Goal: Task Accomplishment & Management: Complete application form

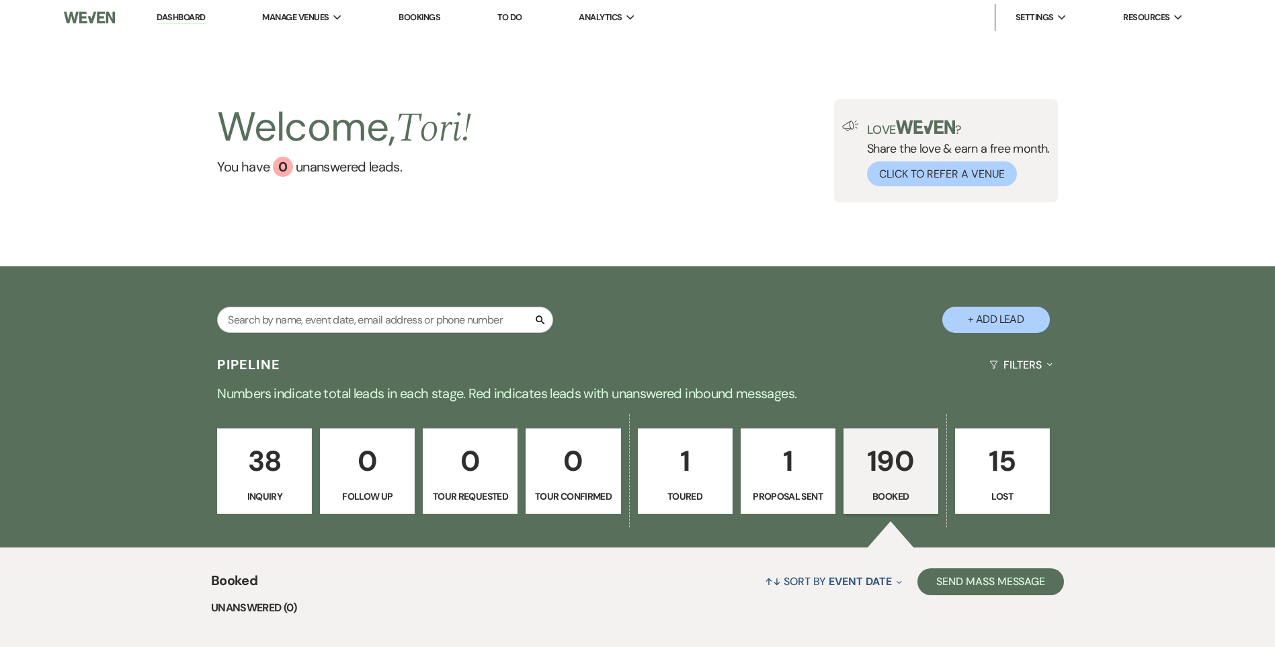
click at [983, 317] on button "+ Add Lead" at bounding box center [997, 320] width 108 height 26
select select "823"
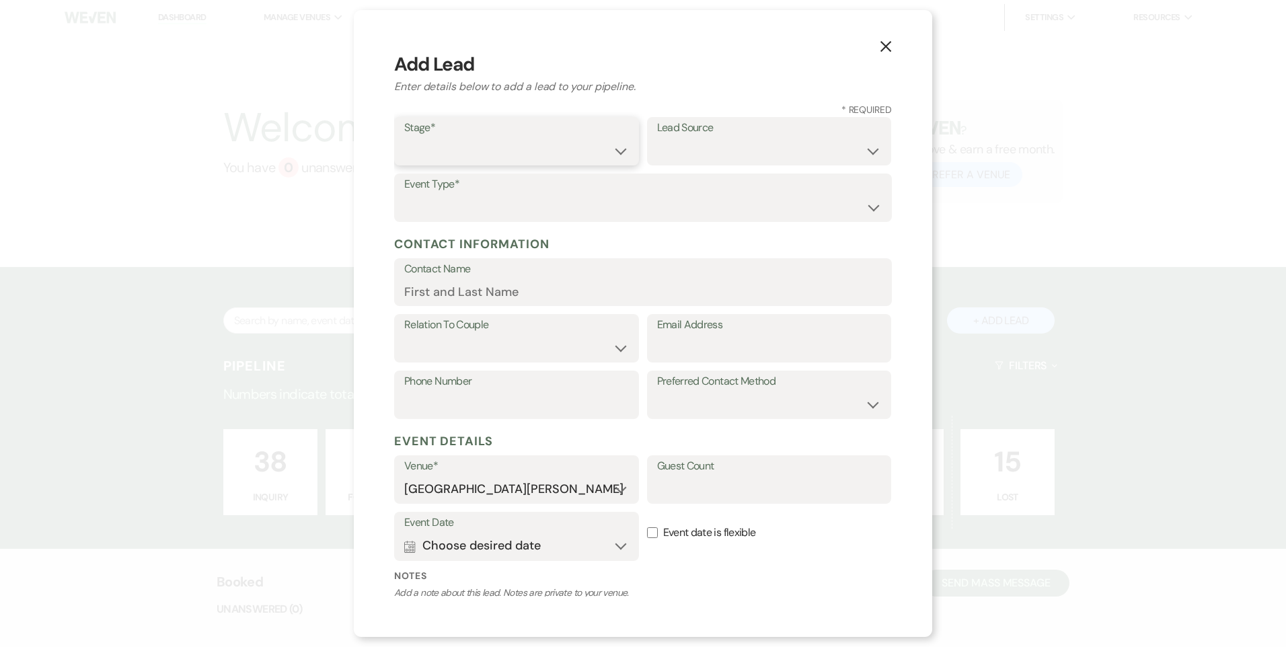
click at [485, 154] on select "Inquiry Follow Up Tour Requested Tour Confirmed Toured Proposal Sent Booked Lost" at bounding box center [516, 151] width 225 height 26
select select "1"
click at [404, 138] on select "Inquiry Follow Up Tour Requested Tour Confirmed Toured Proposal Sent Booked Lost" at bounding box center [516, 151] width 225 height 26
click at [528, 203] on select "Wedding Anniversary Party Baby Shower Bachelorette / Bachelor Party Birthday Pa…" at bounding box center [642, 207] width 477 height 26
click at [404, 194] on select "Wedding Anniversary Party Baby Shower Bachelorette / Bachelor Party Birthday Pa…" at bounding box center [642, 207] width 477 height 26
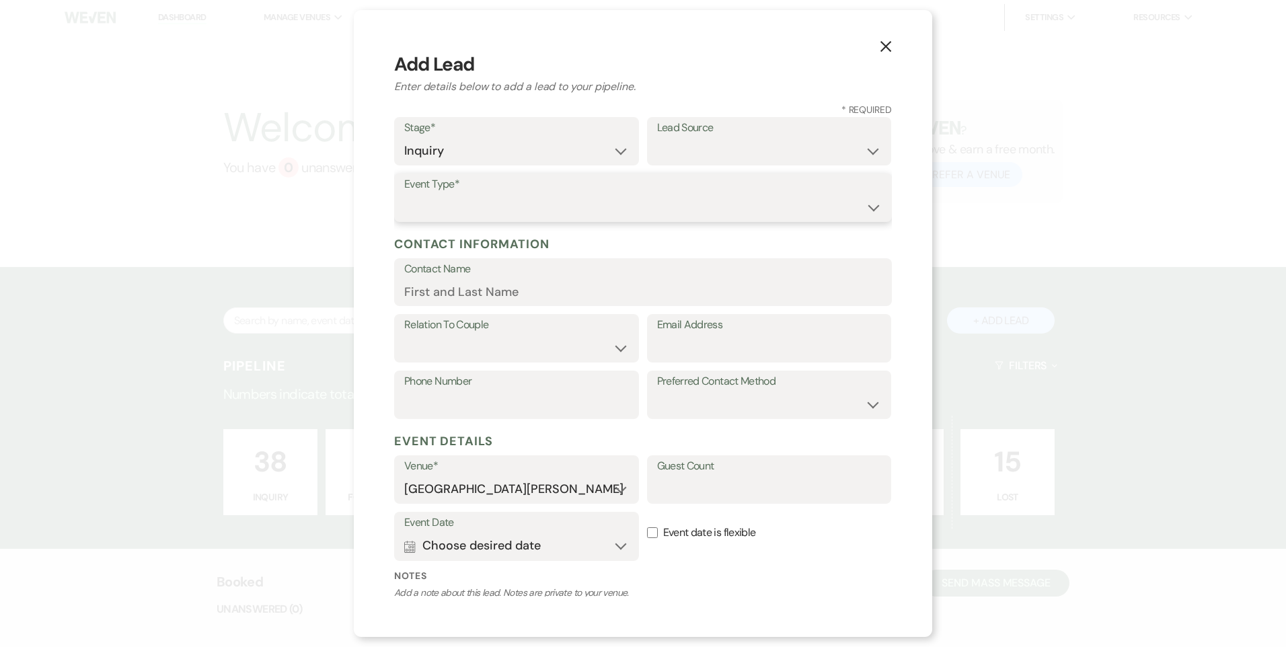
drag, startPoint x: 522, startPoint y: 210, endPoint x: 517, endPoint y: 219, distance: 9.3
click at [522, 210] on select "Wedding Anniversary Party Baby Shower Bachelorette / Bachelor Party Birthday Pa…" at bounding box center [642, 207] width 477 height 26
select select "1"
click at [404, 194] on select "Wedding Anniversary Party Baby Shower Bachelorette / Bachelor Party Birthday Pa…" at bounding box center [642, 207] width 477 height 26
click at [498, 290] on input "Contact Name" at bounding box center [642, 291] width 477 height 26
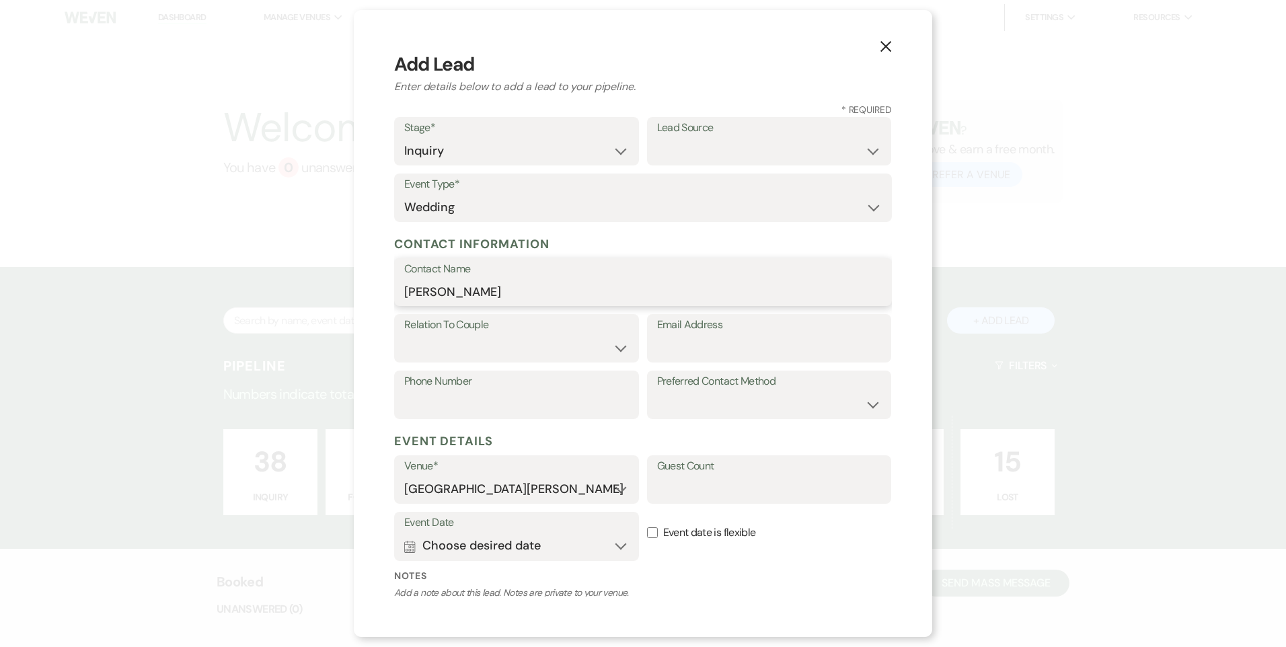
type input "[PERSON_NAME]"
click at [516, 351] on select "Couple Planner Parent of Couple Family Member Friend Other" at bounding box center [516, 348] width 225 height 26
select select "1"
click at [404, 335] on select "Couple Planner Parent of Couple Family Member Friend Other" at bounding box center [516, 348] width 225 height 26
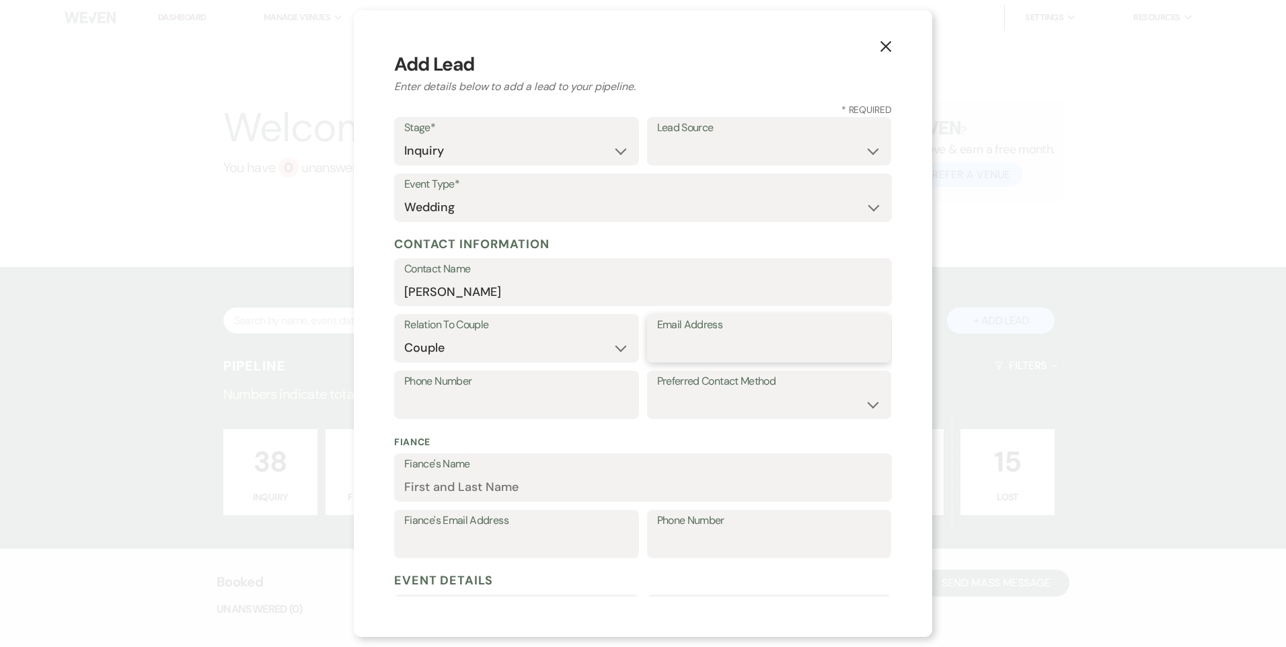
click at [686, 348] on input "Email Address" at bounding box center [769, 348] width 225 height 26
click at [541, 393] on input "Phone Number" at bounding box center [516, 404] width 225 height 26
type input "6145601574"
click at [657, 351] on input "Email Address" at bounding box center [769, 348] width 225 height 26
type input "[EMAIL_ADDRESS][DOMAIN_NAME]"
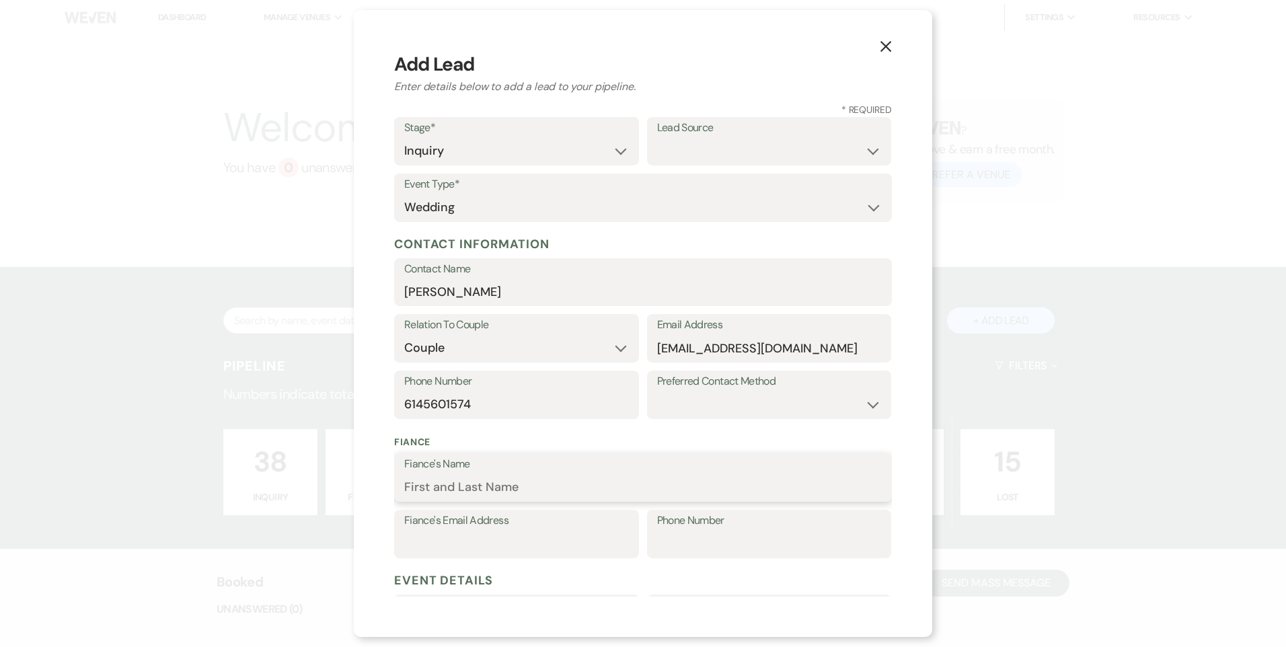
click at [574, 488] on input "Fiance's Name" at bounding box center [642, 487] width 477 height 26
type input "[PERSON_NAME]"
click at [550, 538] on input "Fiance's Email Address" at bounding box center [516, 544] width 225 height 26
type input "[EMAIL_ADDRESS][DOMAIN_NAME]"
click at [664, 546] on input "Phone Number" at bounding box center [769, 544] width 225 height 26
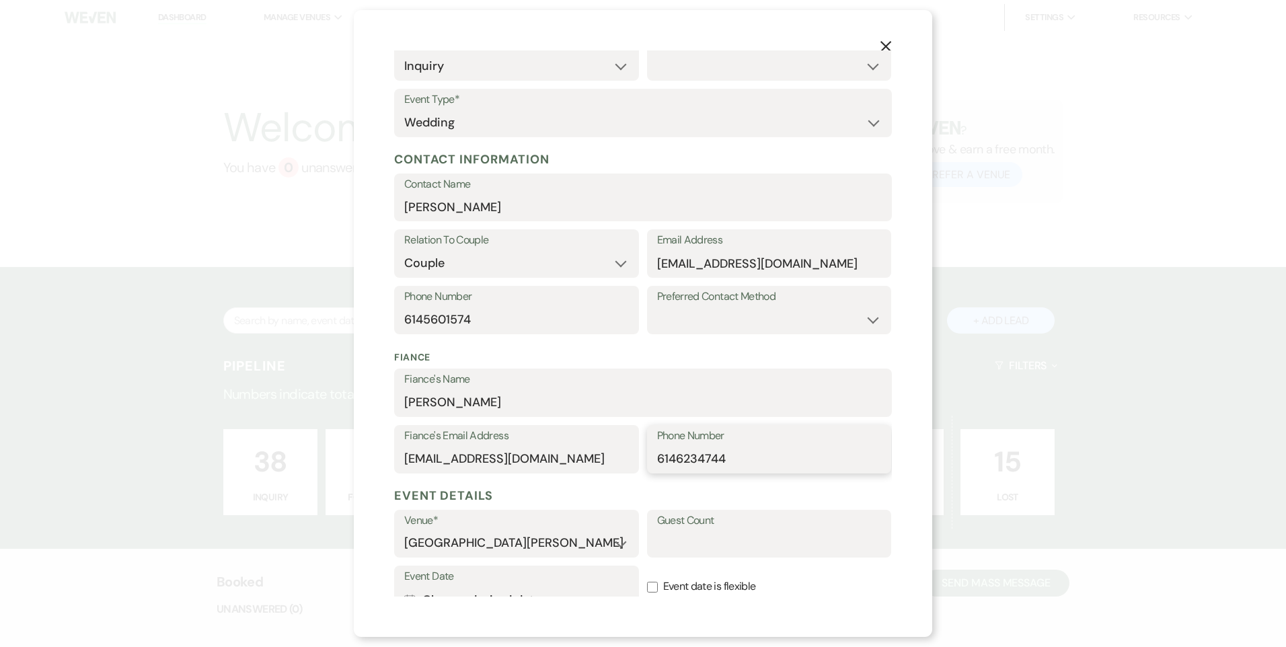
scroll to position [202, 0]
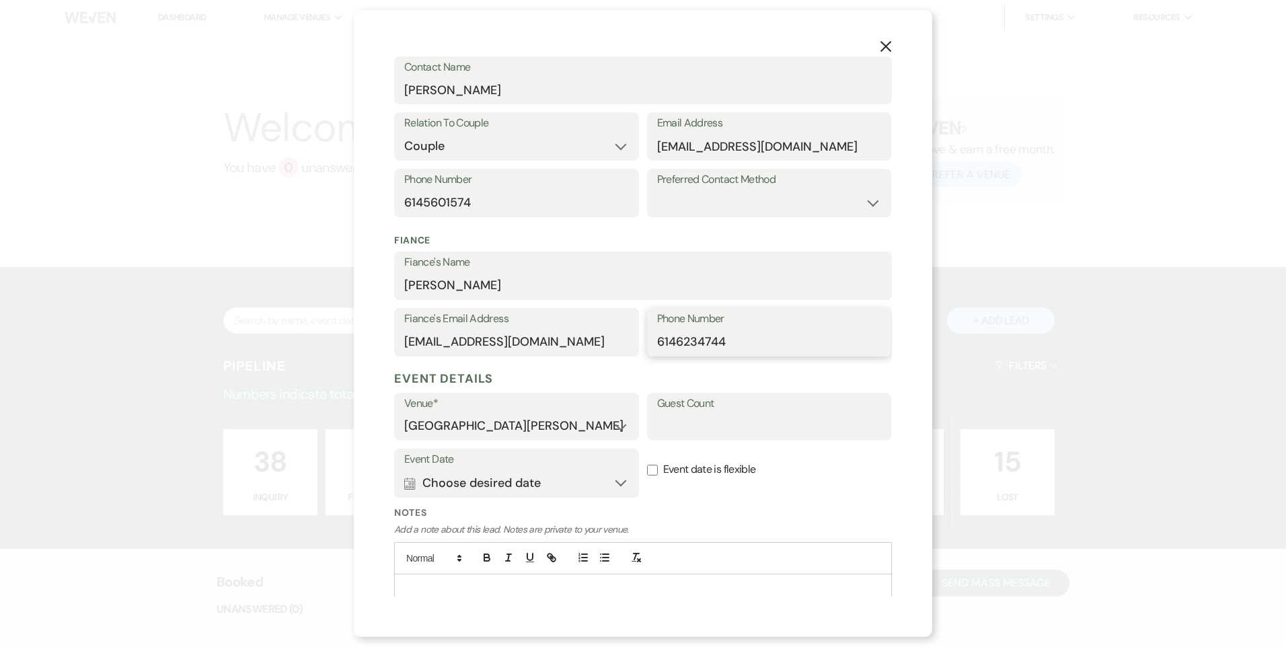
type input "6146234744"
click at [682, 432] on input "Guest Count" at bounding box center [769, 426] width 225 height 26
type input "150"
click at [468, 587] on p at bounding box center [643, 589] width 476 height 15
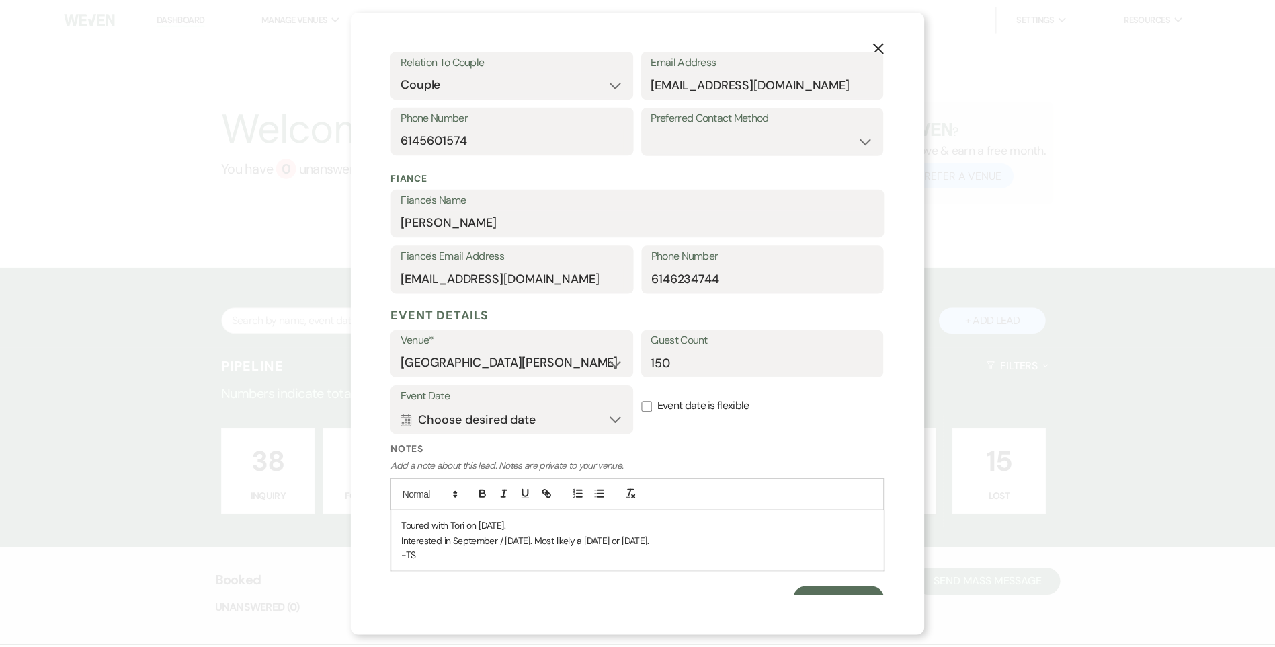
scroll to position [283, 0]
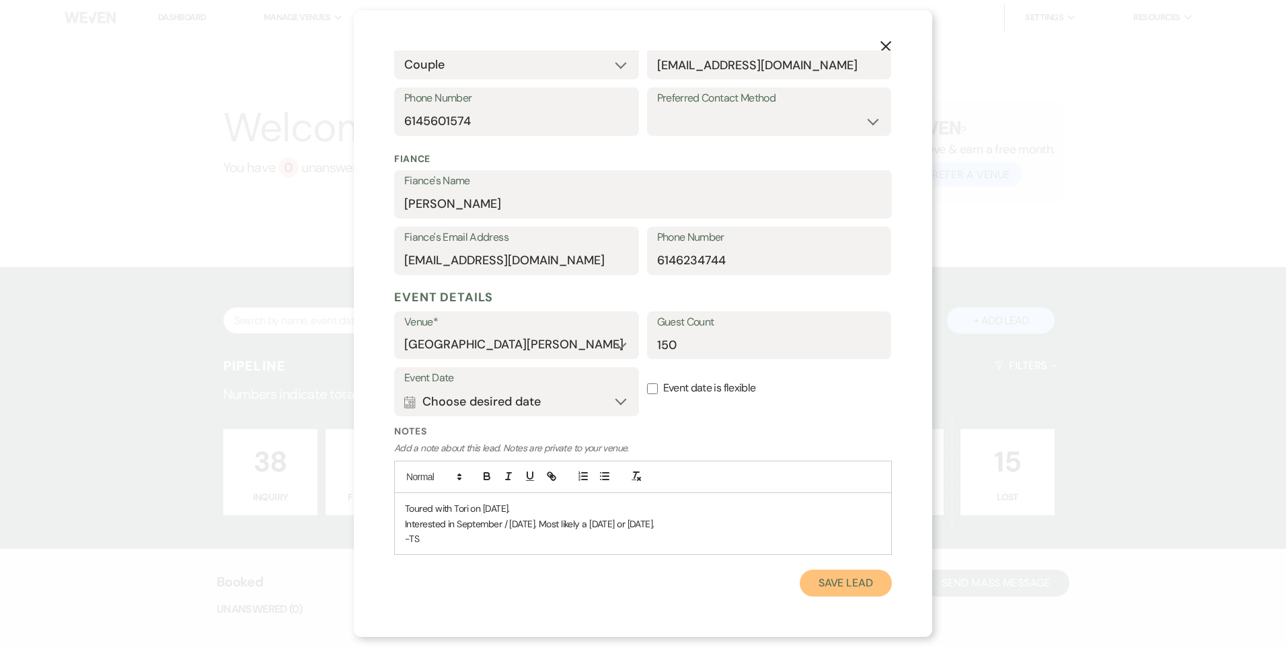
click at [826, 581] on button "Save Lead" at bounding box center [845, 582] width 92 height 27
